Goal: Task Accomplishment & Management: Complete application form

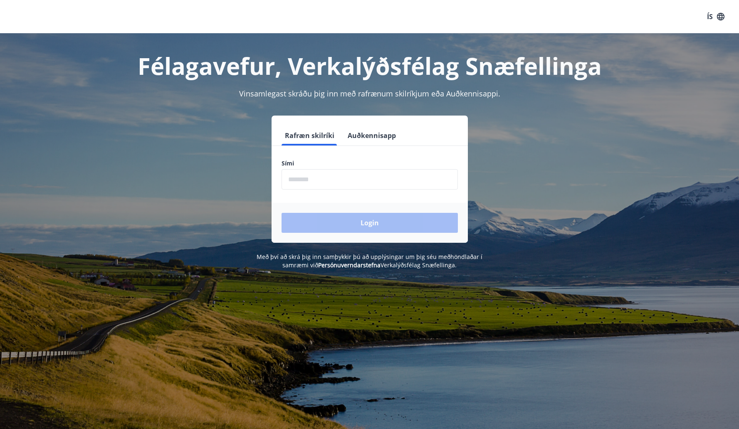
click at [358, 136] on button "Auðkennisapp" at bounding box center [372, 136] width 55 height 20
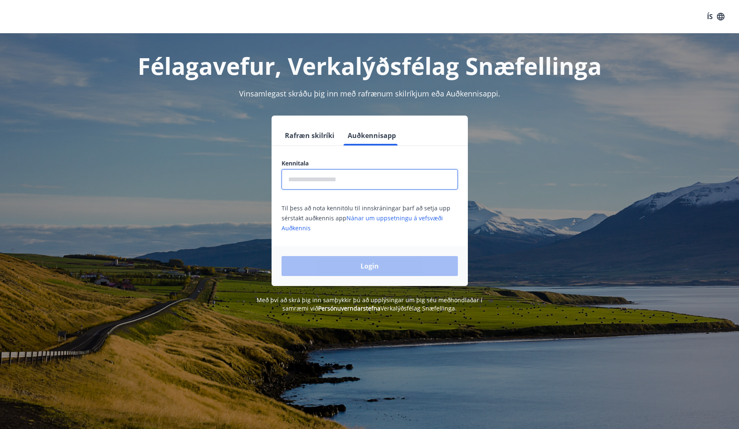
click at [338, 176] on input "text" at bounding box center [370, 179] width 176 height 20
type input "**********"
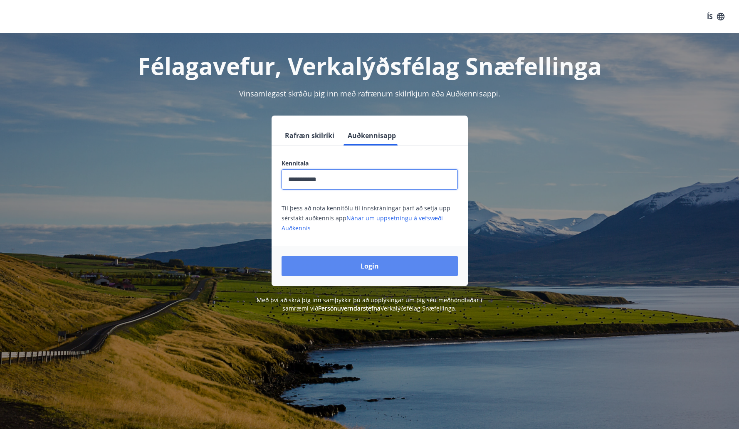
click at [385, 267] on button "Login" at bounding box center [370, 266] width 176 height 20
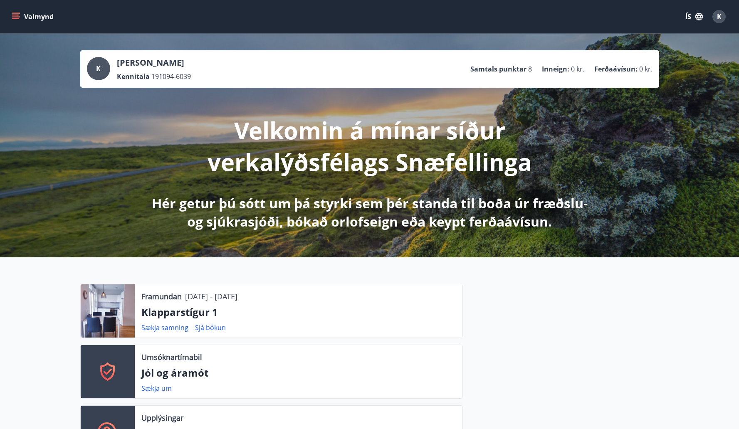
click at [687, 16] on button "ÍS" at bounding box center [694, 16] width 27 height 15
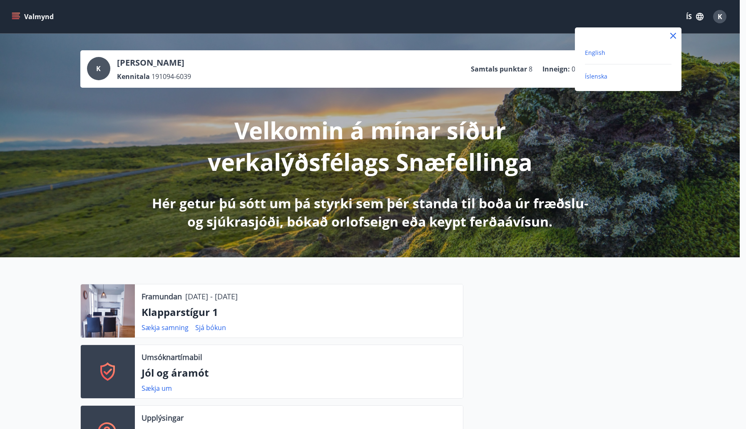
click at [601, 52] on span "English" at bounding box center [595, 53] width 20 height 8
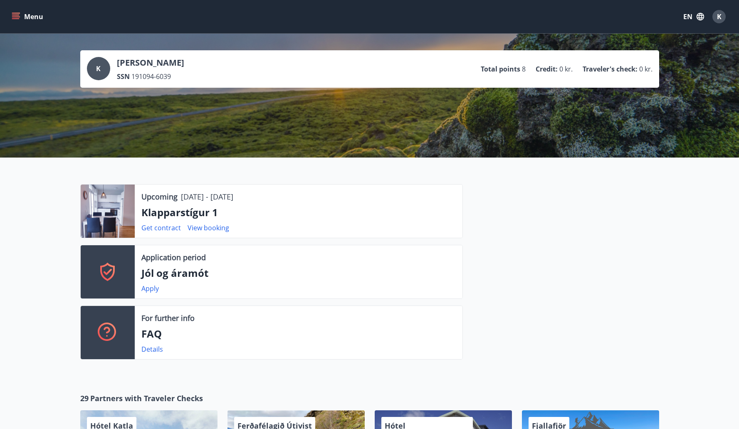
click at [13, 17] on icon "menu" at bounding box center [16, 16] width 8 height 8
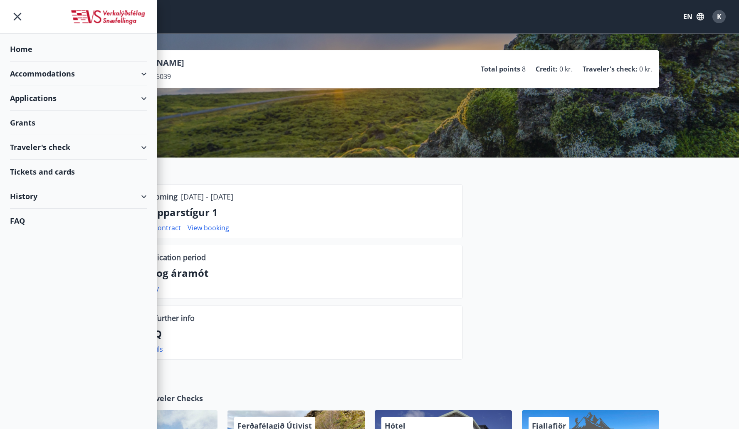
click at [37, 123] on div "Grants" at bounding box center [78, 123] width 137 height 25
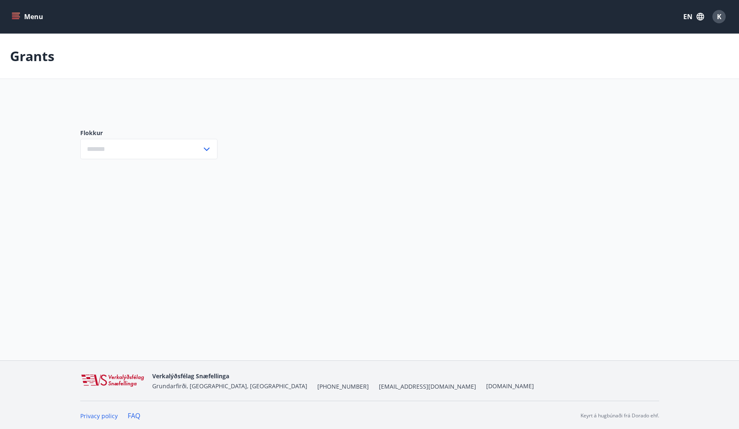
type input "***"
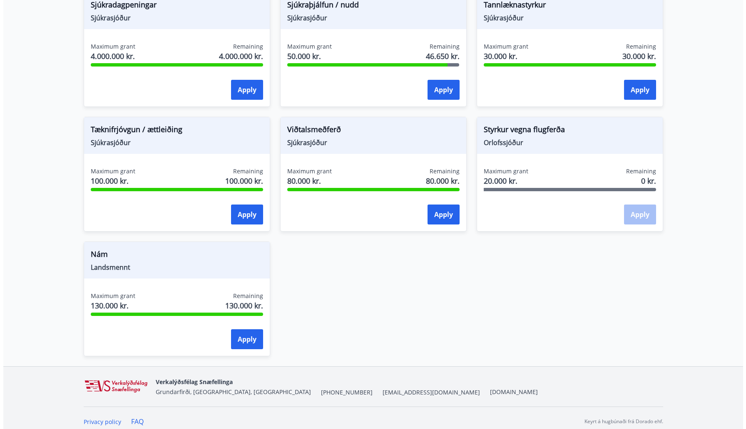
scroll to position [603, 0]
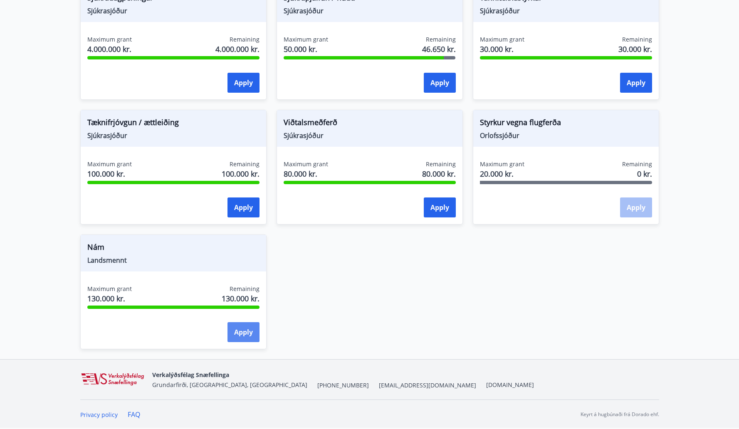
click at [245, 333] on button "Apply" at bounding box center [244, 332] width 32 height 20
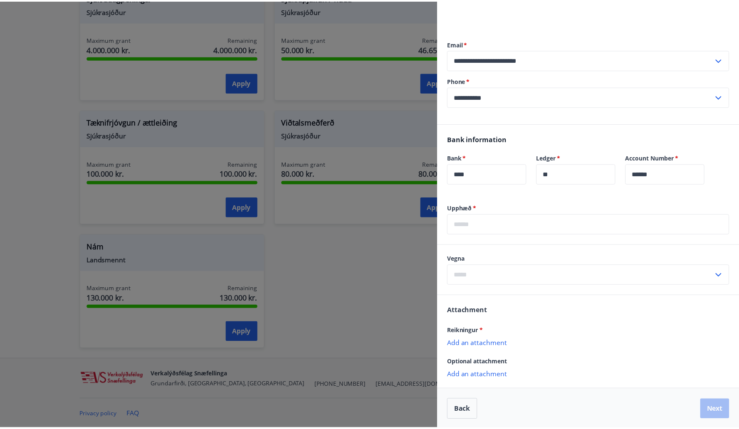
scroll to position [76, 0]
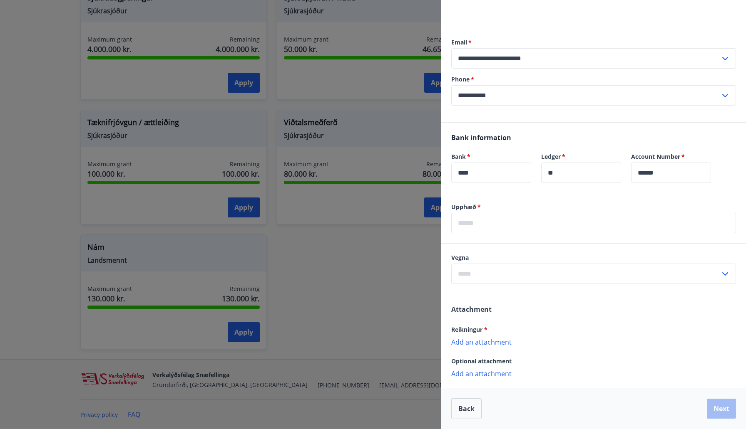
click at [378, 291] on div at bounding box center [373, 214] width 746 height 429
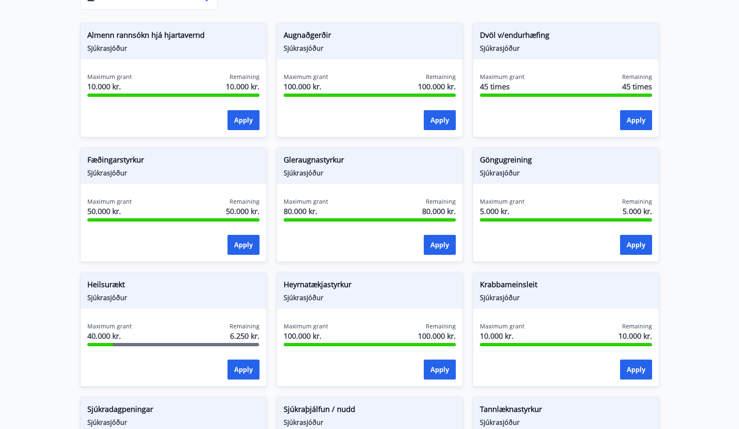
scroll to position [47, 0]
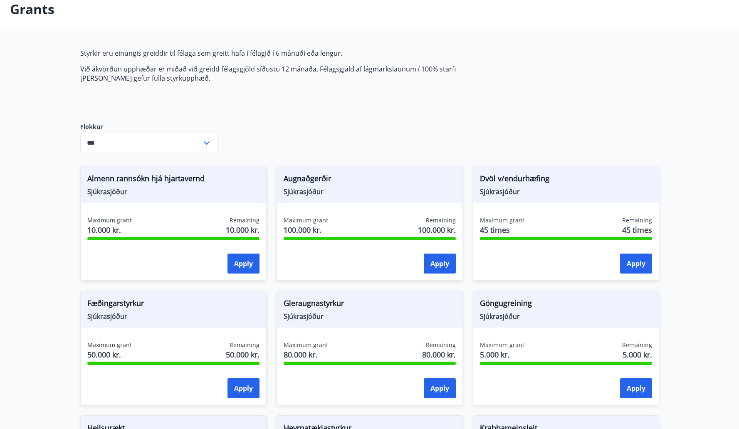
click at [192, 144] on input "***" at bounding box center [140, 143] width 121 height 20
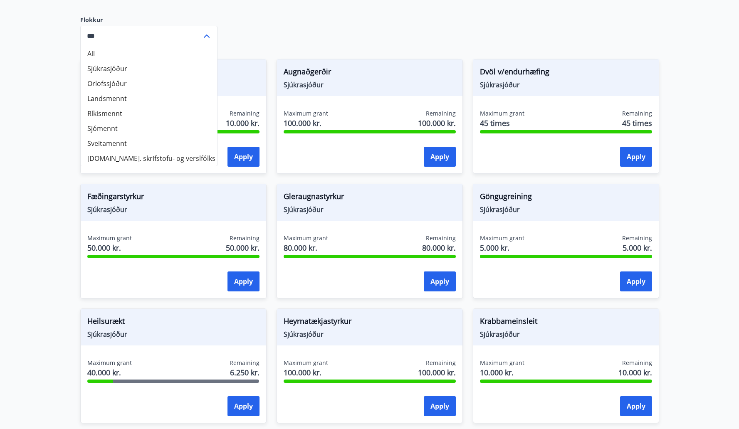
click at [305, 113] on span "Maximum grant" at bounding box center [306, 113] width 45 height 8
click at [268, 62] on div "Augnaðgerðir Sjúkrasjóður Maximum grant 100.000 kr. Remaining 100.000 kr. Apply" at bounding box center [365, 111] width 196 height 125
click at [268, 39] on div "Styrkir eru einungis greiddir til félaga sem greitt hafa í félagið í 6 mánuði e…" at bounding box center [369, 375] width 579 height 866
